Goal: Information Seeking & Learning: Learn about a topic

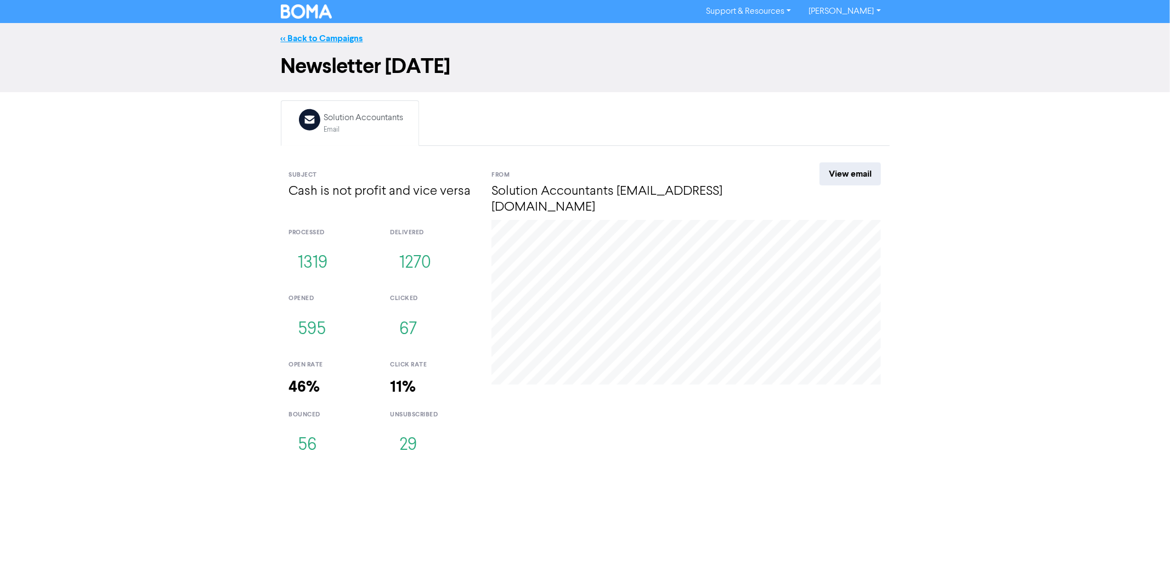
click at [320, 41] on link "<< Back to Campaigns" at bounding box center [322, 38] width 82 height 11
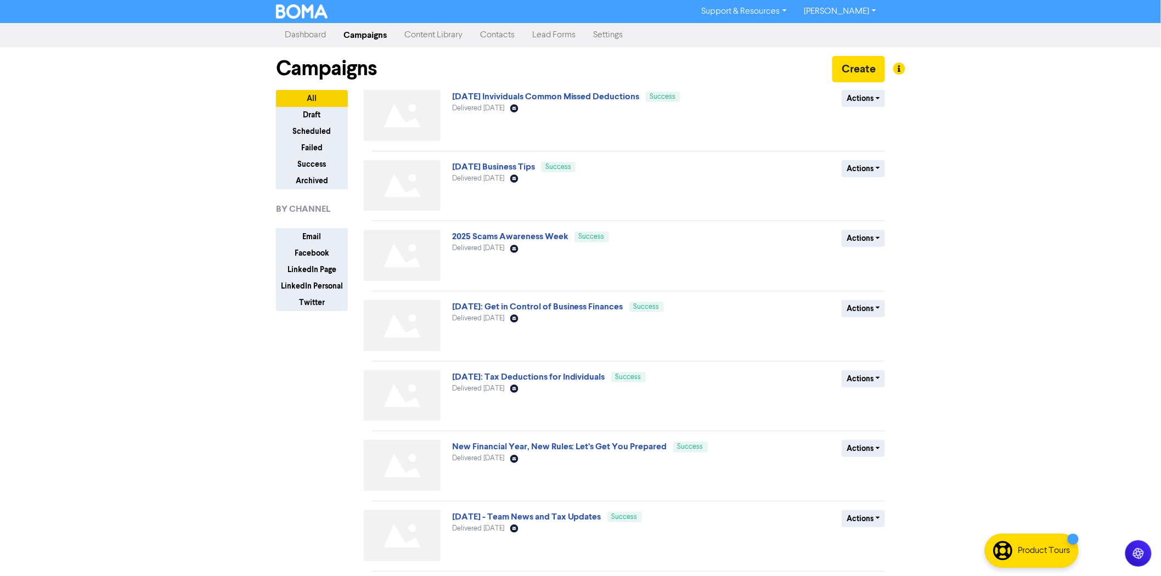
click at [422, 35] on link "Content Library" at bounding box center [433, 35] width 76 height 22
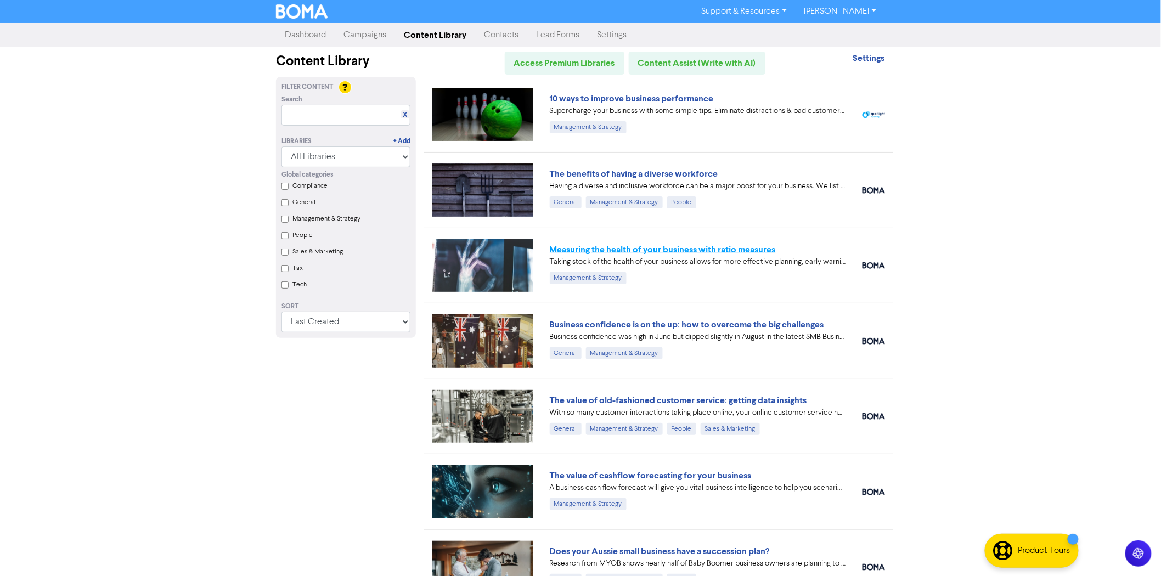
click at [604, 250] on link "Measuring the health of your business with ratio measures" at bounding box center [663, 249] width 226 height 11
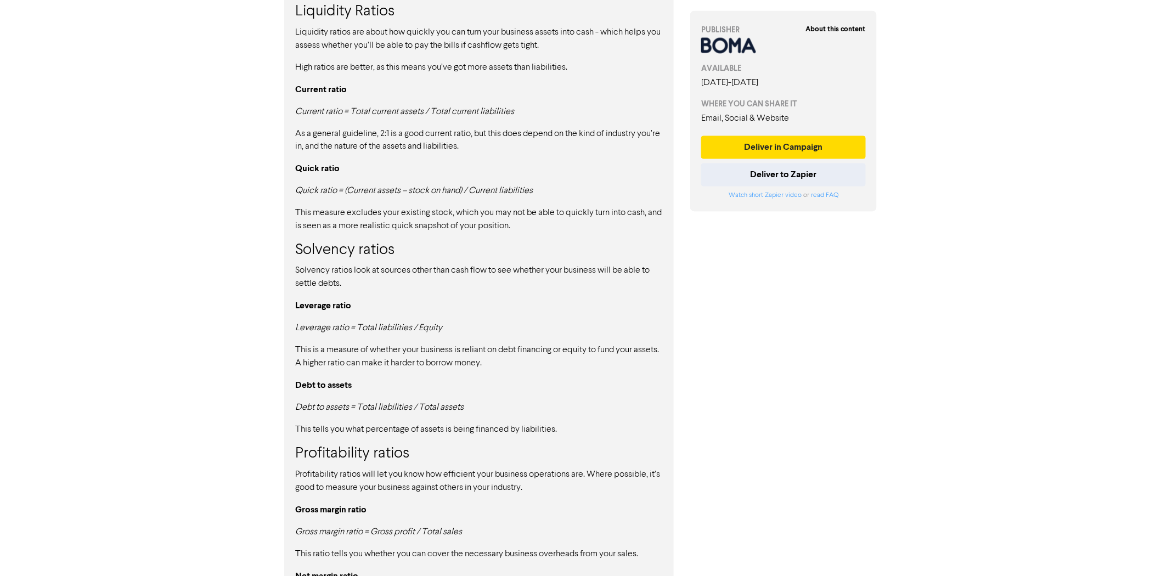
scroll to position [731, 0]
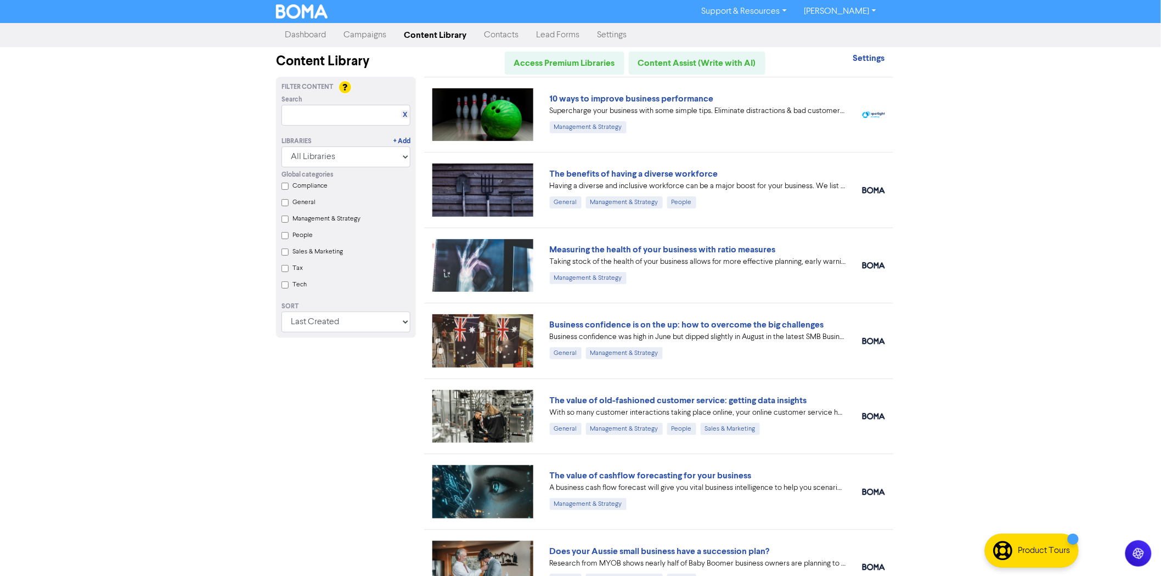
scroll to position [122, 0]
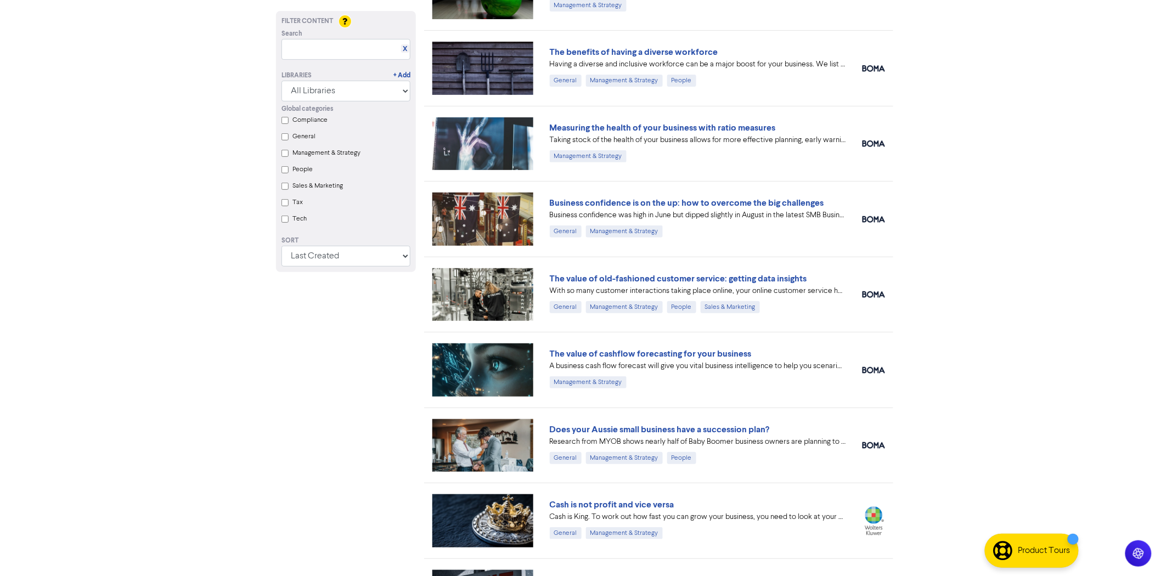
click at [647, 206] on link "Business confidence is on the up: how to overcome the big challenges" at bounding box center [687, 202] width 274 height 11
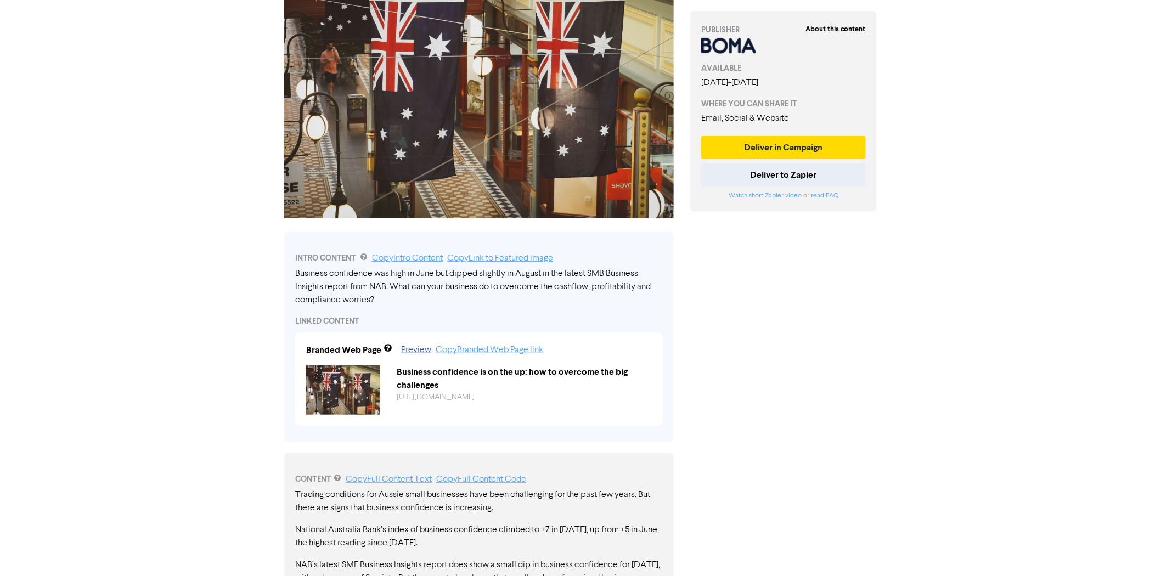
scroll to position [28, 0]
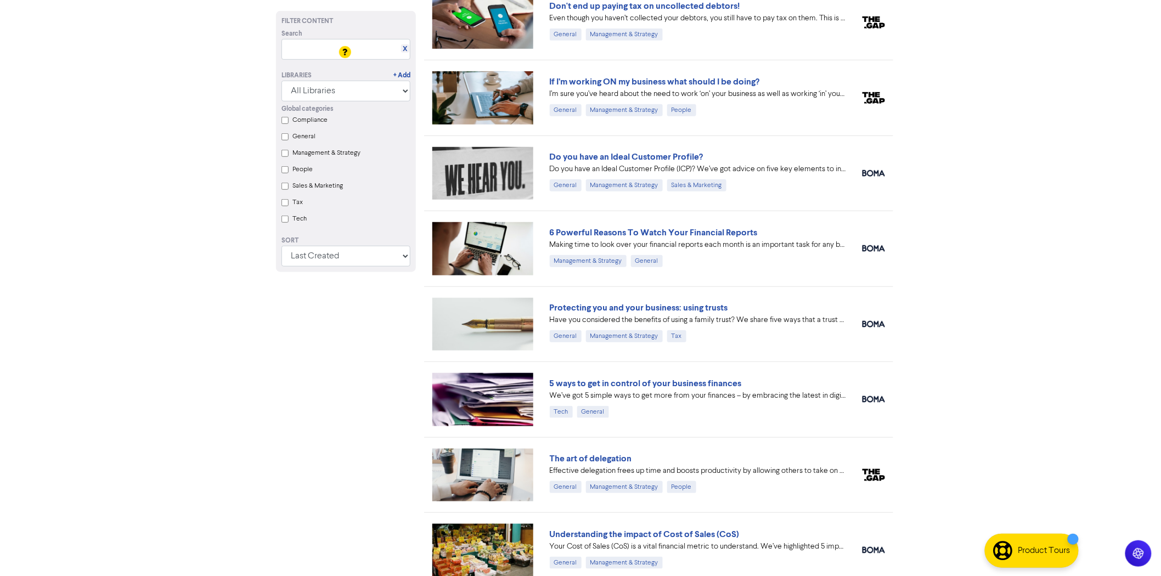
scroll to position [2009, 0]
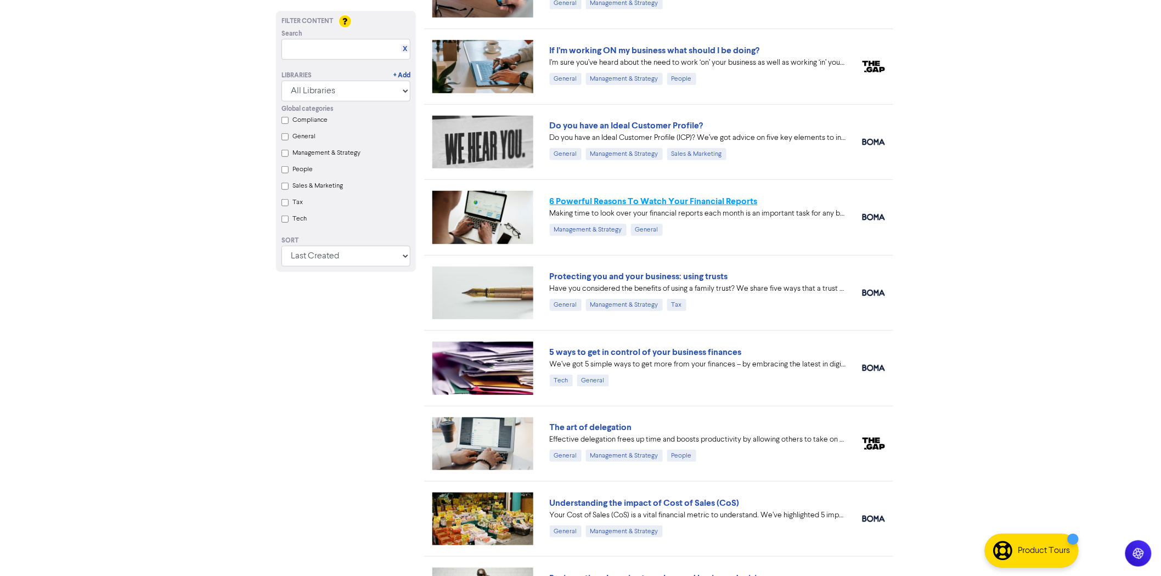
click at [688, 203] on link "6 Powerful Reasons To Watch Your Financial Reports" at bounding box center [654, 201] width 208 height 11
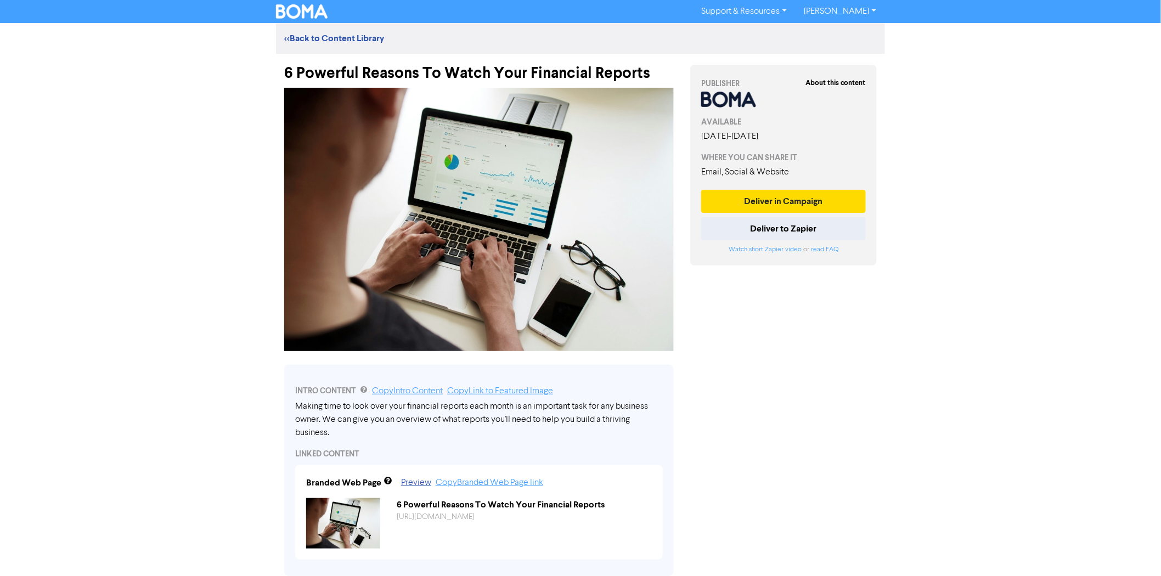
click at [451, 67] on div "6 Powerful Reasons To Watch Your Financial Reports" at bounding box center [478, 68] width 389 height 29
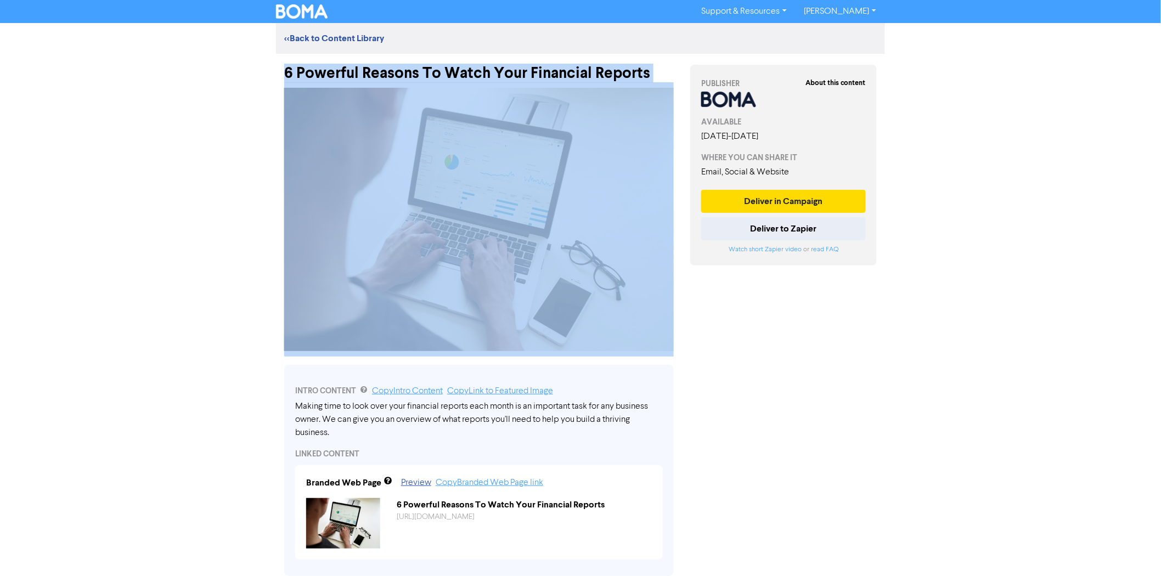
click at [451, 67] on div "6 Powerful Reasons To Watch Your Financial Reports" at bounding box center [478, 68] width 389 height 29
copy div "6 Powerful Reasons To Watch Your Financial Reports"
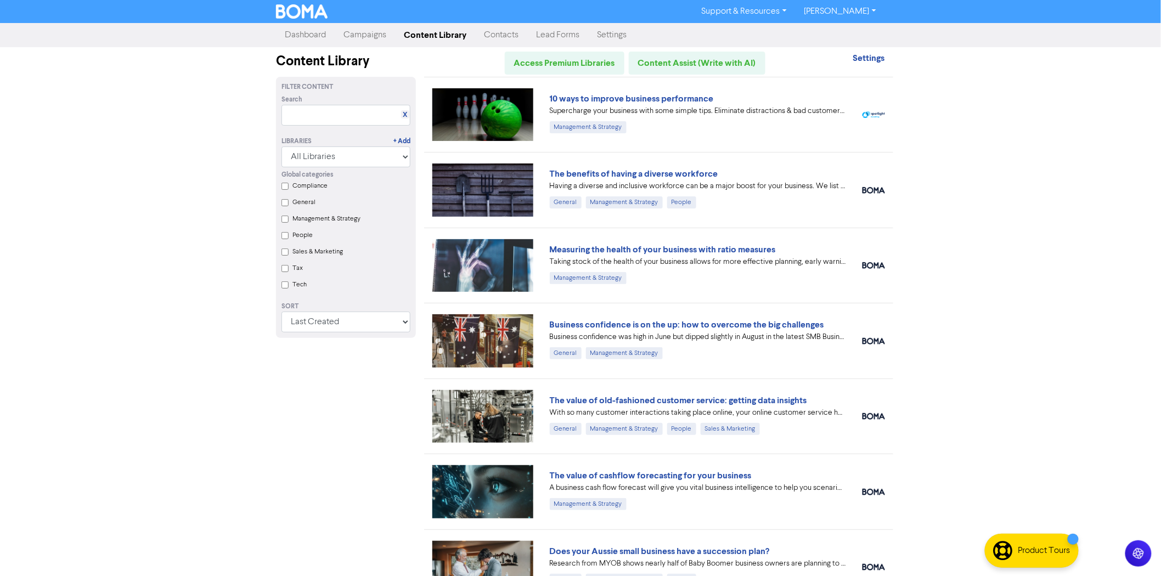
scroll to position [2009, 0]
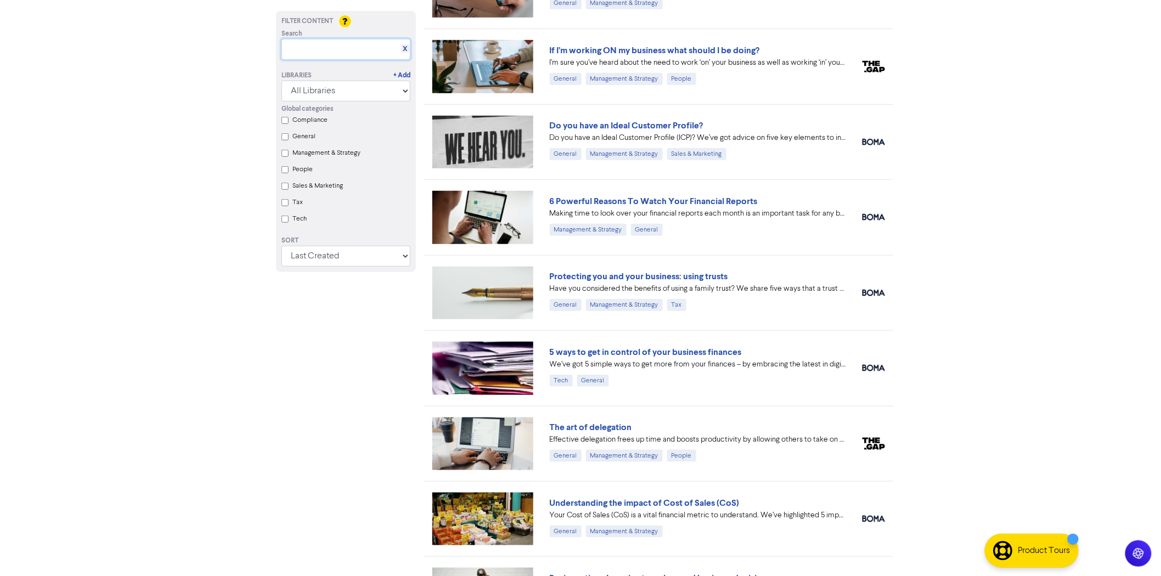
click at [370, 39] on input "text" at bounding box center [345, 49] width 129 height 21
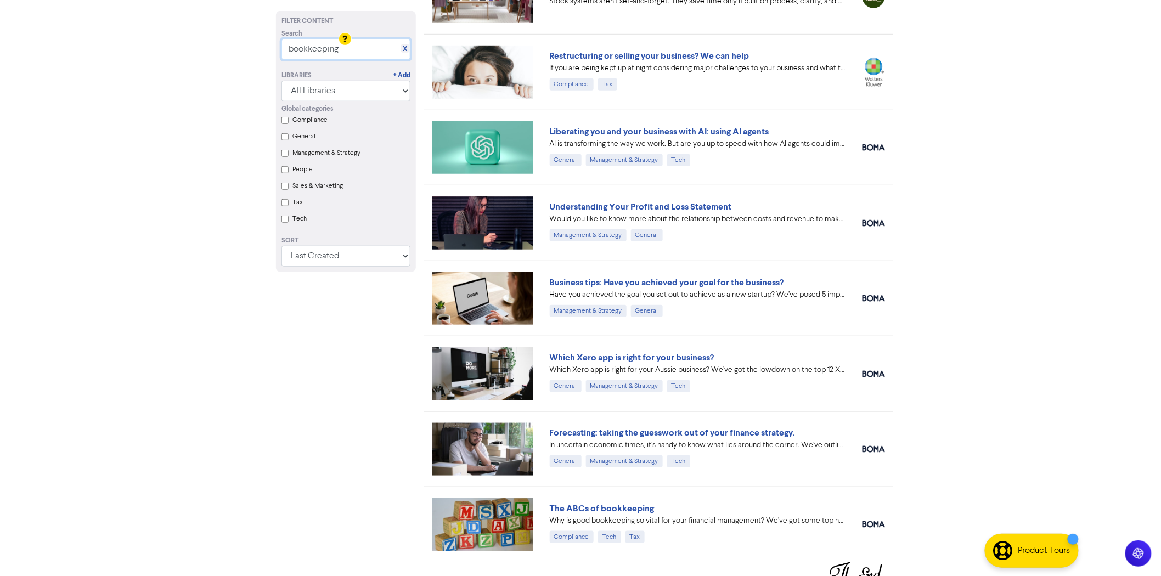
scroll to position [286, 0]
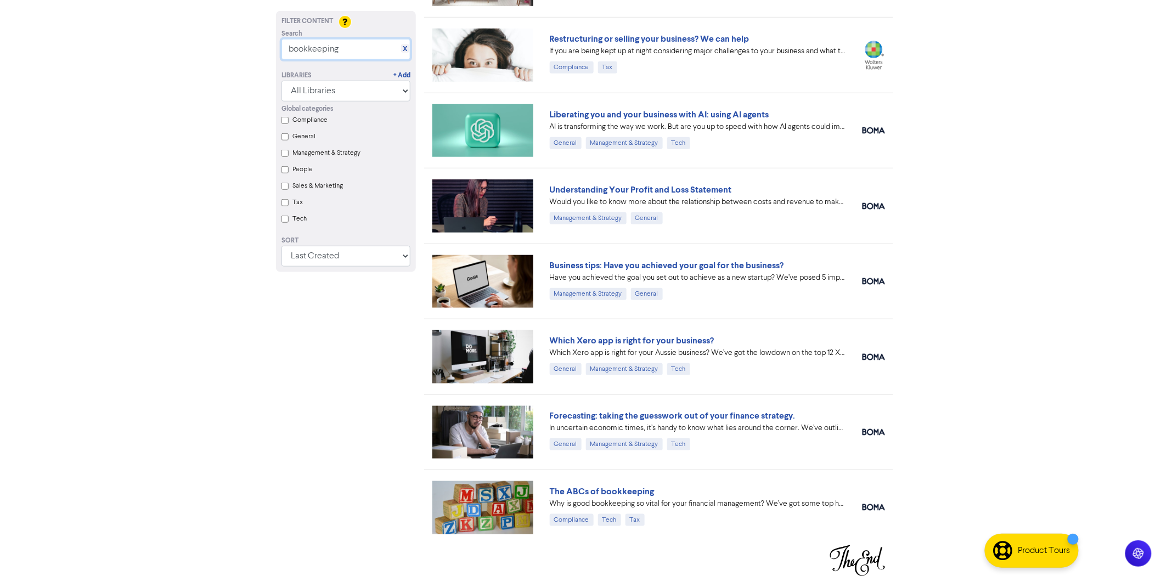
type input "bookkeeping"
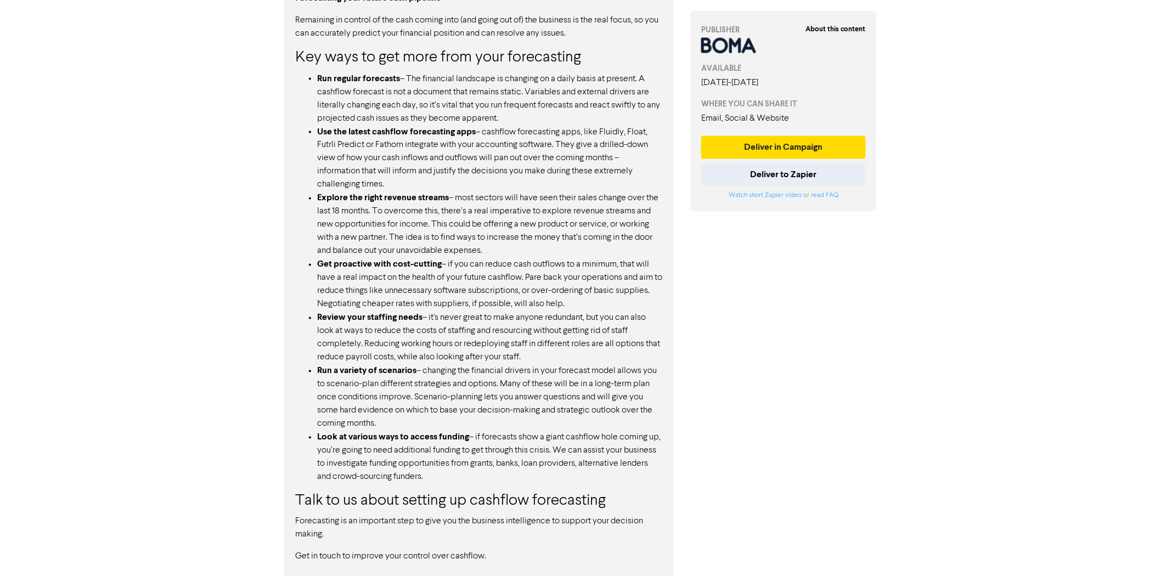
scroll to position [739, 0]
